Goal: Find specific page/section

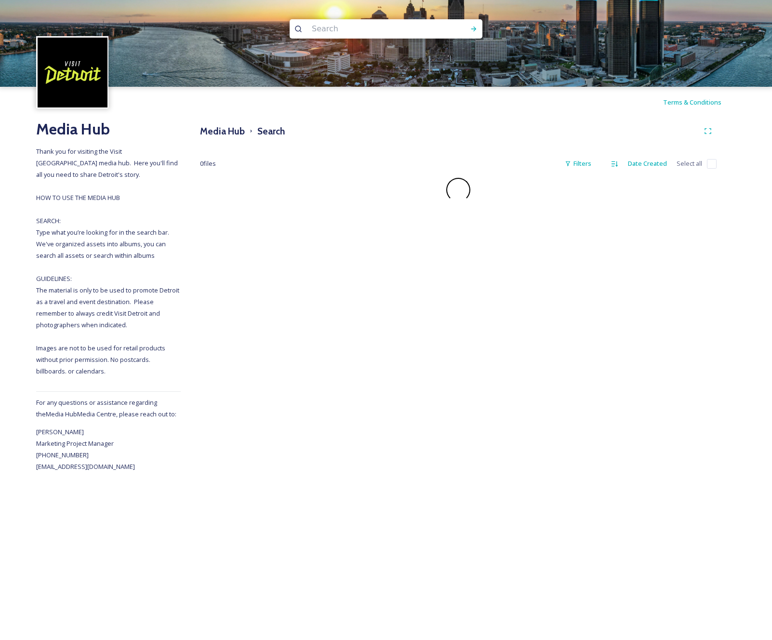
click at [403, 32] on input at bounding box center [373, 28] width 132 height 21
paste input "[GEOGRAPHIC_DATA]"
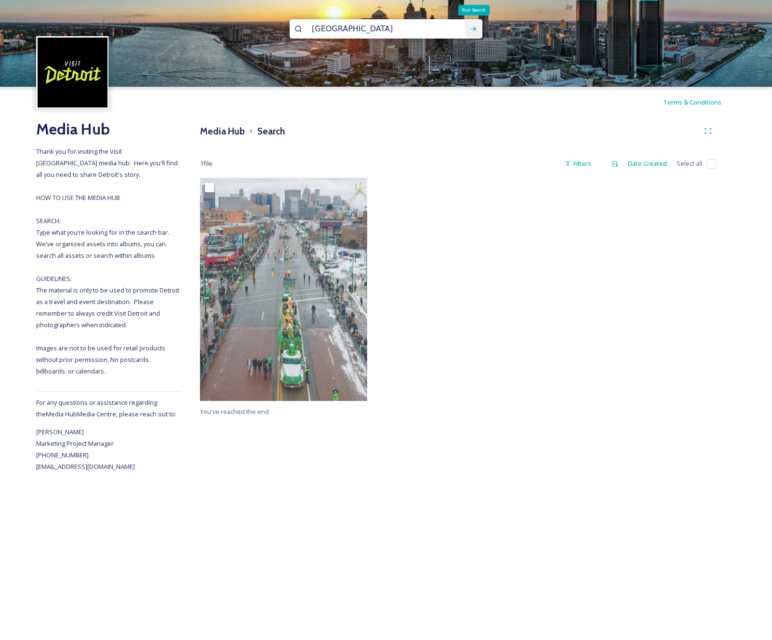
click at [471, 29] on icon at bounding box center [474, 29] width 8 height 8
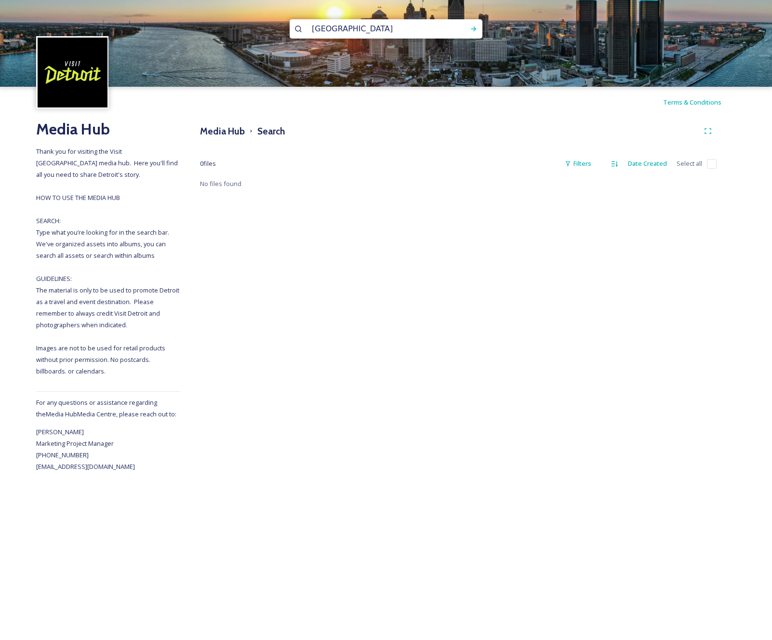
click at [365, 29] on input "[GEOGRAPHIC_DATA]" at bounding box center [373, 28] width 132 height 21
paste input "[GEOGRAPHIC_DATA]"
type input "[GEOGRAPHIC_DATA]"
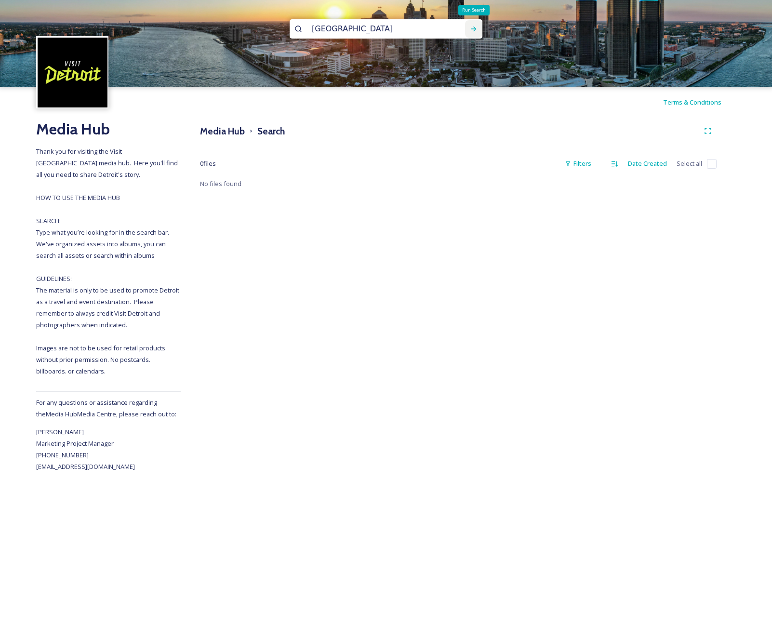
click at [473, 30] on icon at bounding box center [474, 29] width 8 height 8
